Goal: Task Accomplishment & Management: Manage account settings

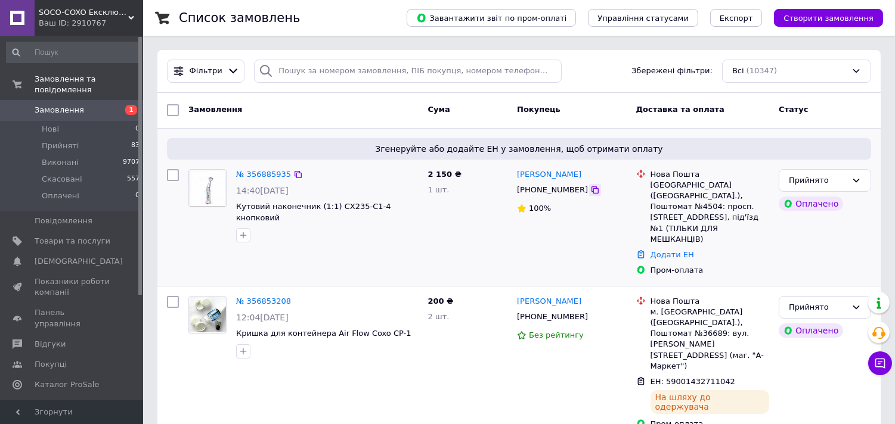
click at [590, 189] on icon at bounding box center [595, 190] width 10 height 10
